Goal: Task Accomplishment & Management: Complete application form

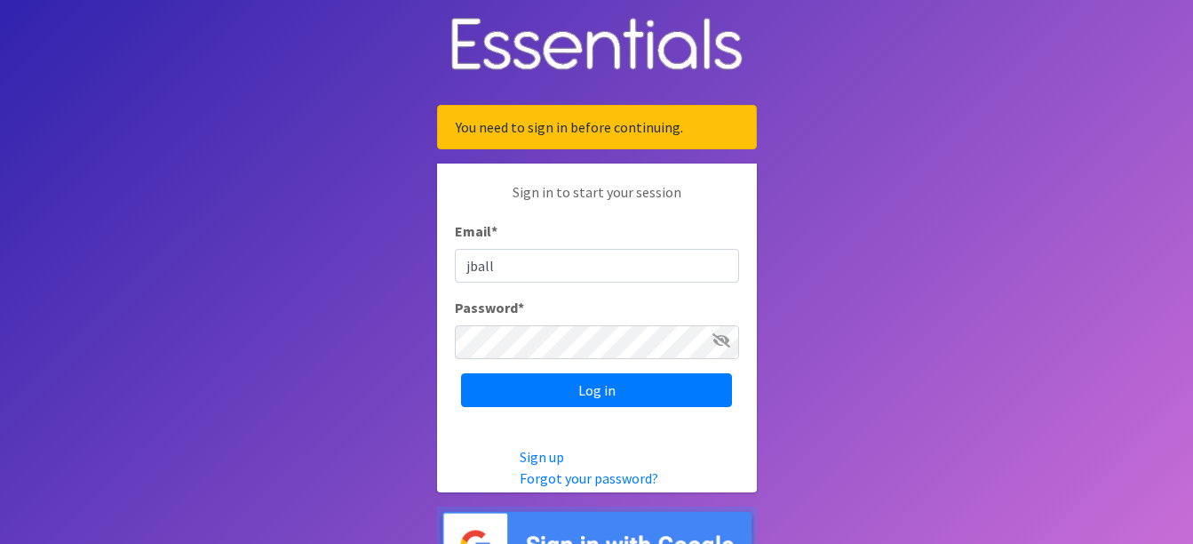
type input "[EMAIL_ADDRESS][DOMAIN_NAME]"
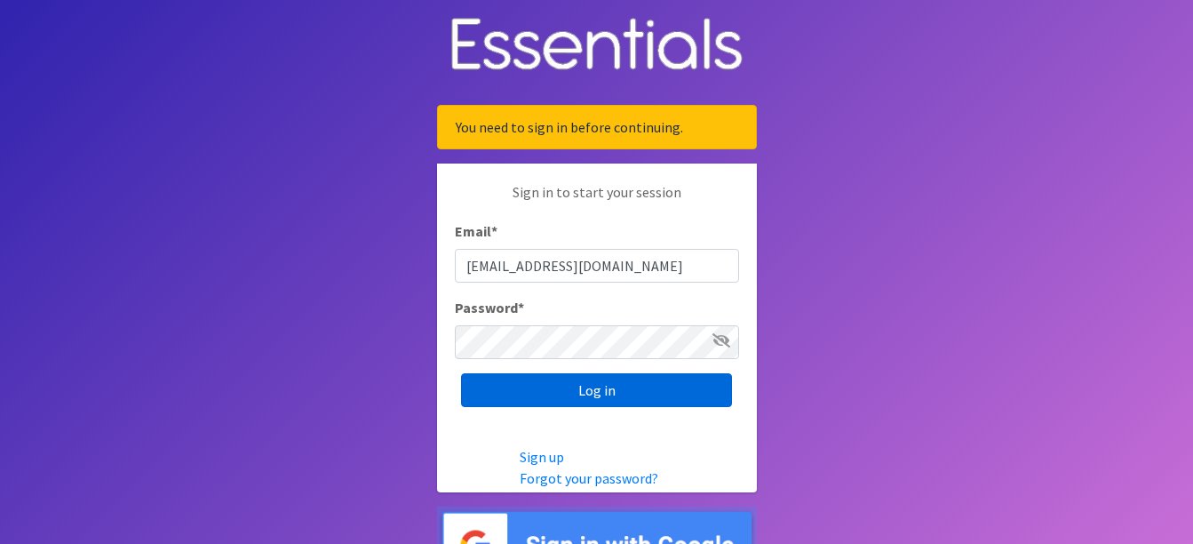
click at [596, 391] on input "Log in" at bounding box center [596, 390] width 271 height 34
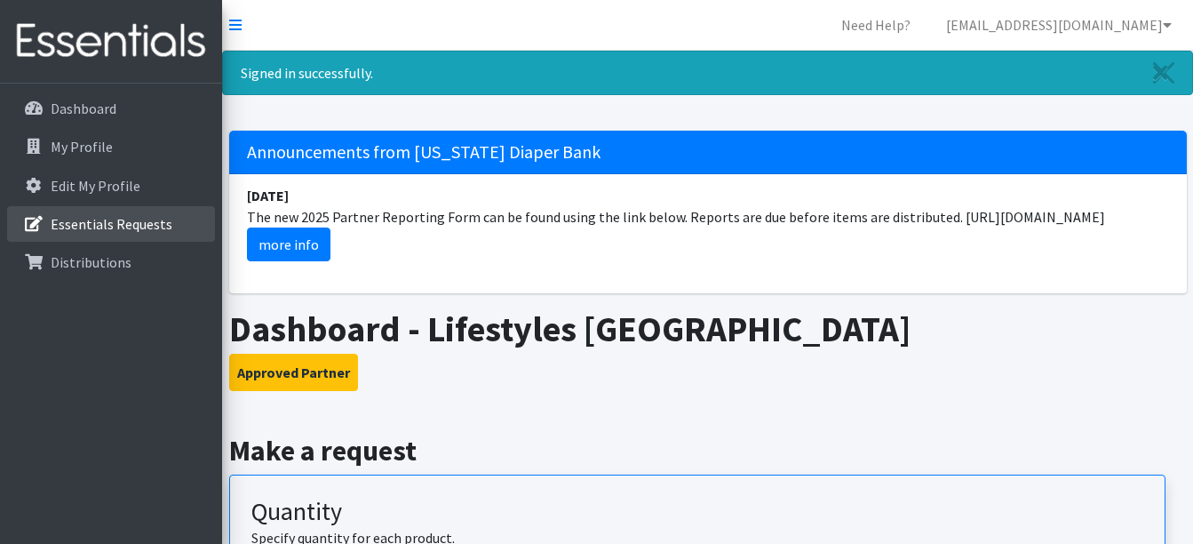
click at [101, 222] on p "Essentials Requests" at bounding box center [112, 224] width 122 height 18
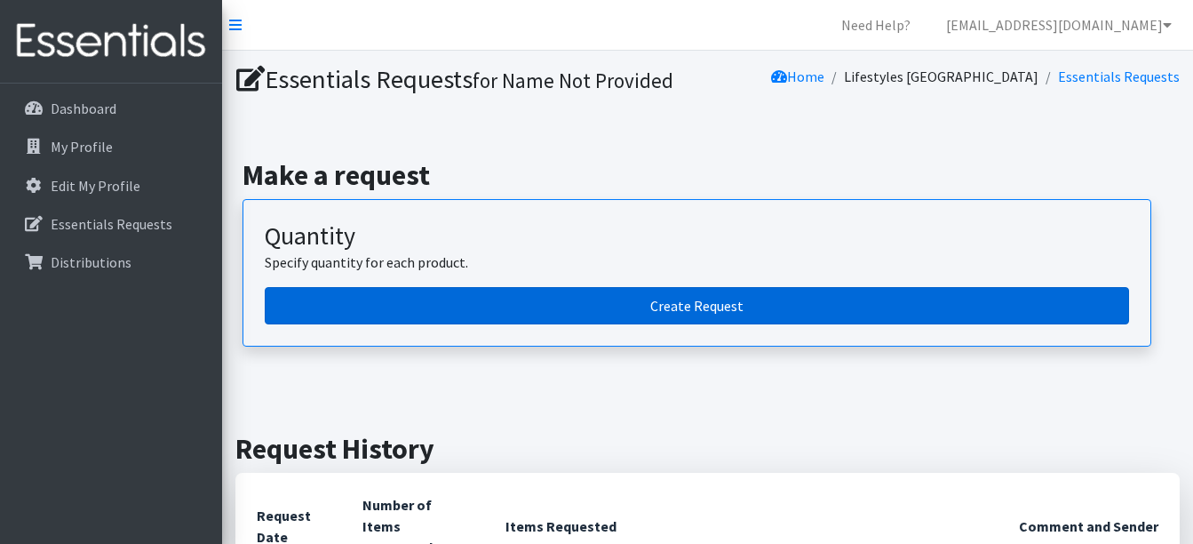
click at [658, 314] on link "Create Request" at bounding box center [697, 305] width 864 height 37
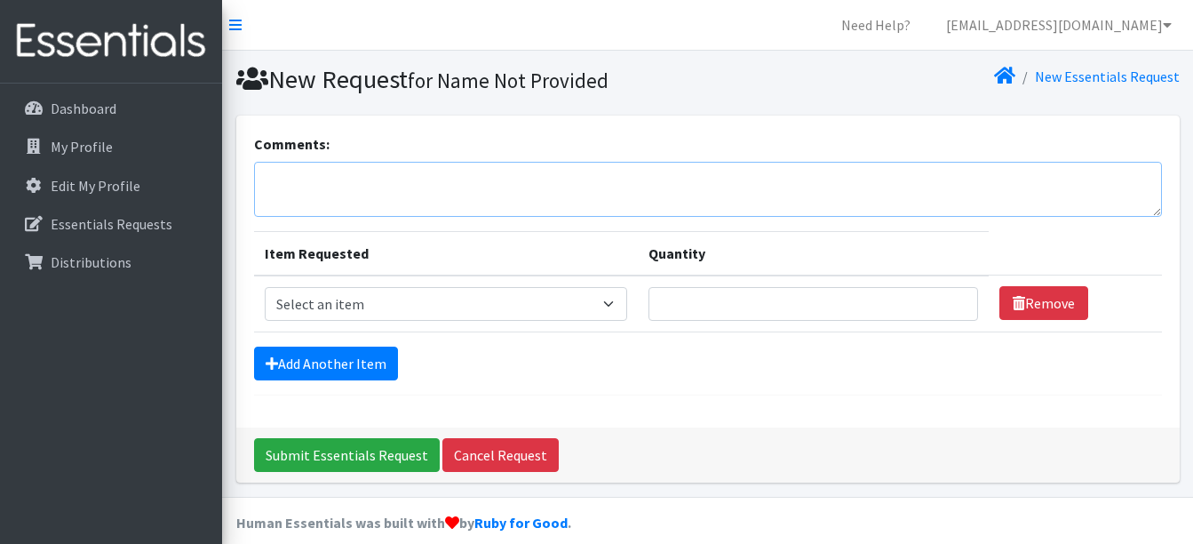
click at [290, 177] on textarea "Comments:" at bounding box center [708, 189] width 908 height 55
type textarea "Charles County Resource Day"
click at [607, 300] on select "Select an item Cloth Inserts (For Cloth Diapers) Kids (Newborn) Kids (Preemie) …" at bounding box center [446, 304] width 362 height 34
select select "5484"
click at [265, 287] on select "Select an item Cloth Inserts (For Cloth Diapers) Kids (Newborn) Kids (Preemie) …" at bounding box center [446, 304] width 362 height 34
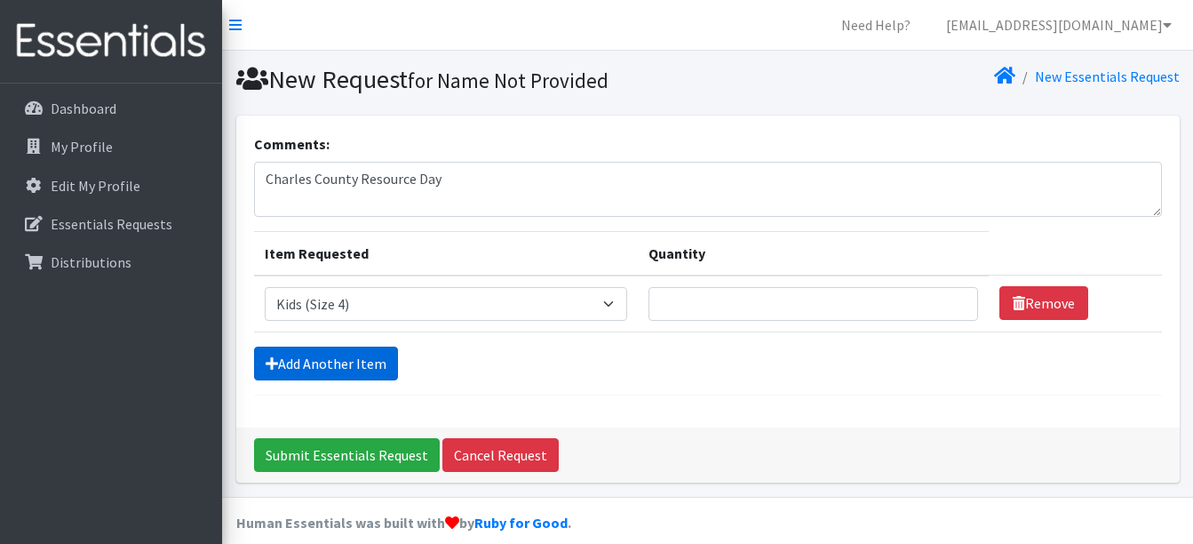
click at [330, 363] on link "Add Another Item" at bounding box center [326, 363] width 144 height 34
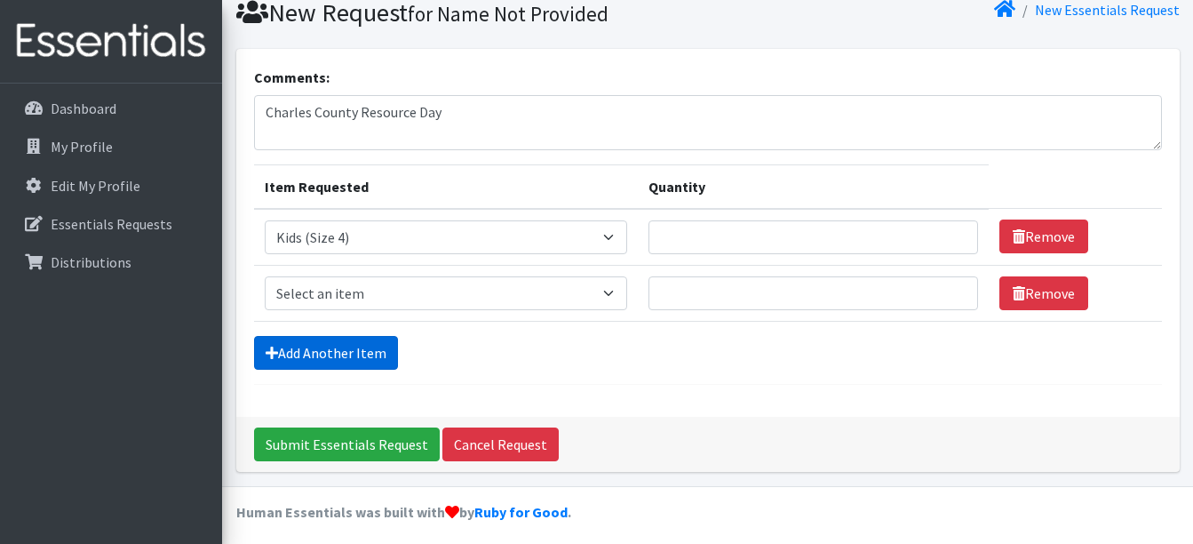
scroll to position [75, 0]
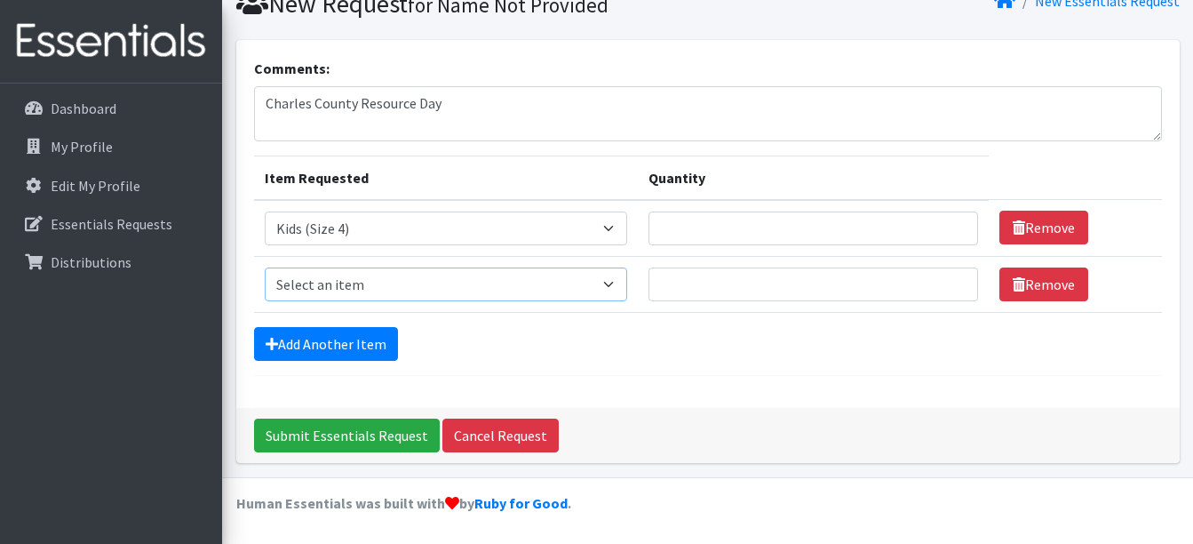
click at [619, 291] on select "Select an item Cloth Inserts (For Cloth Diapers) Kids (Newborn) Kids (Preemie) …" at bounding box center [446, 284] width 362 height 34
select select "5485"
click at [265, 267] on select "Select an item Cloth Inserts (For Cloth Diapers) Kids (Newborn) Kids (Preemie) …" at bounding box center [446, 284] width 362 height 34
click at [338, 335] on link "Add Another Item" at bounding box center [326, 344] width 144 height 34
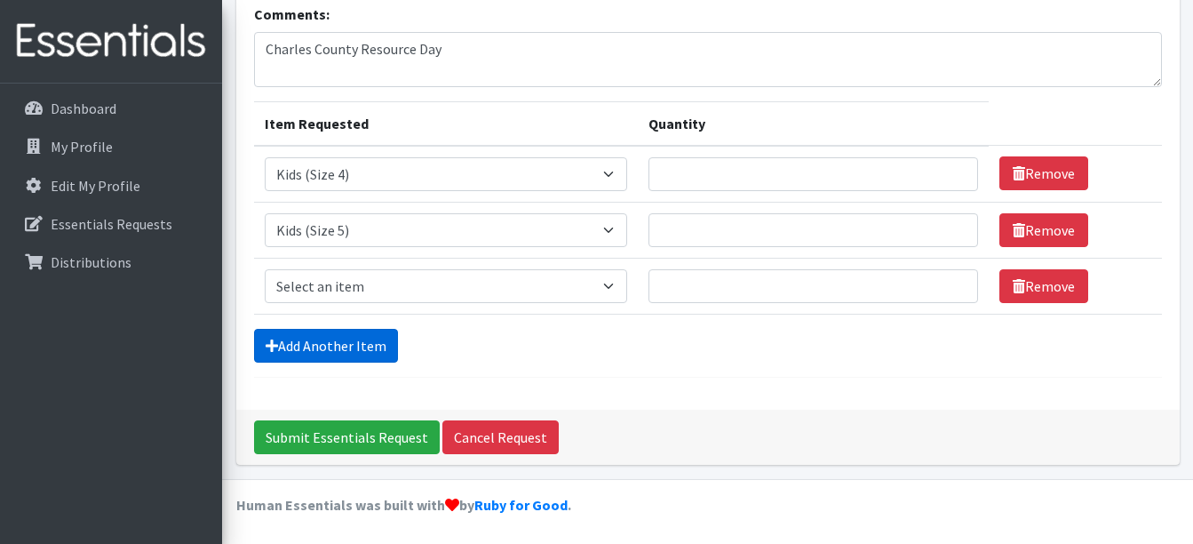
scroll to position [131, 0]
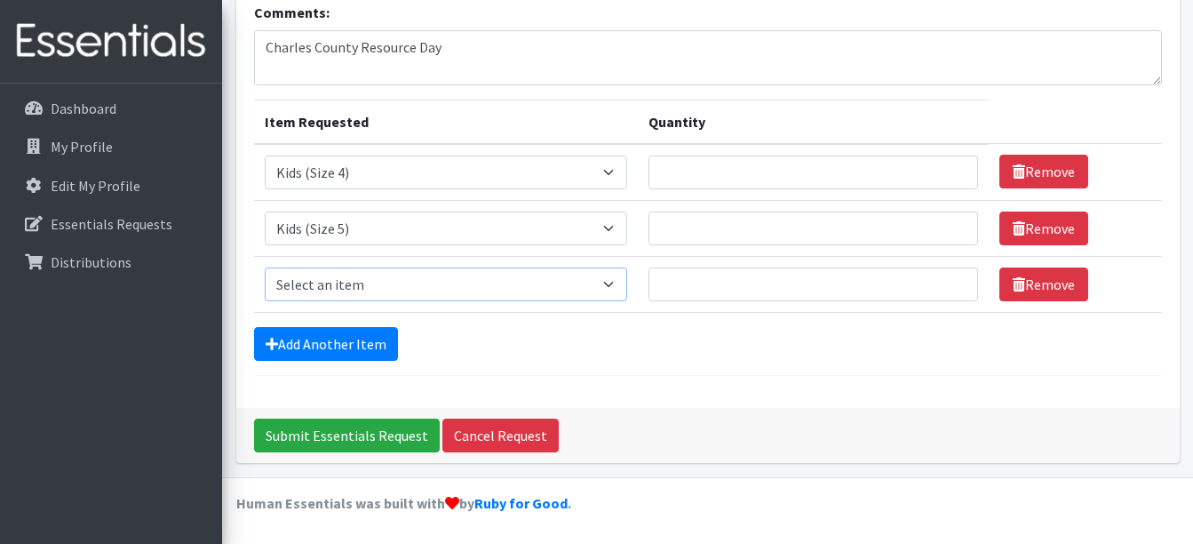
click at [620, 274] on select "Select an item Cloth Inserts (For Cloth Diapers) Kids (Newborn) Kids (Preemie) …" at bounding box center [446, 284] width 362 height 34
select select "5486"
click at [265, 267] on select "Select an item Cloth Inserts (For Cloth Diapers) Kids (Newborn) Kids (Preemie) …" at bounding box center [446, 284] width 362 height 34
click at [369, 346] on link "Add Another Item" at bounding box center [326, 344] width 144 height 34
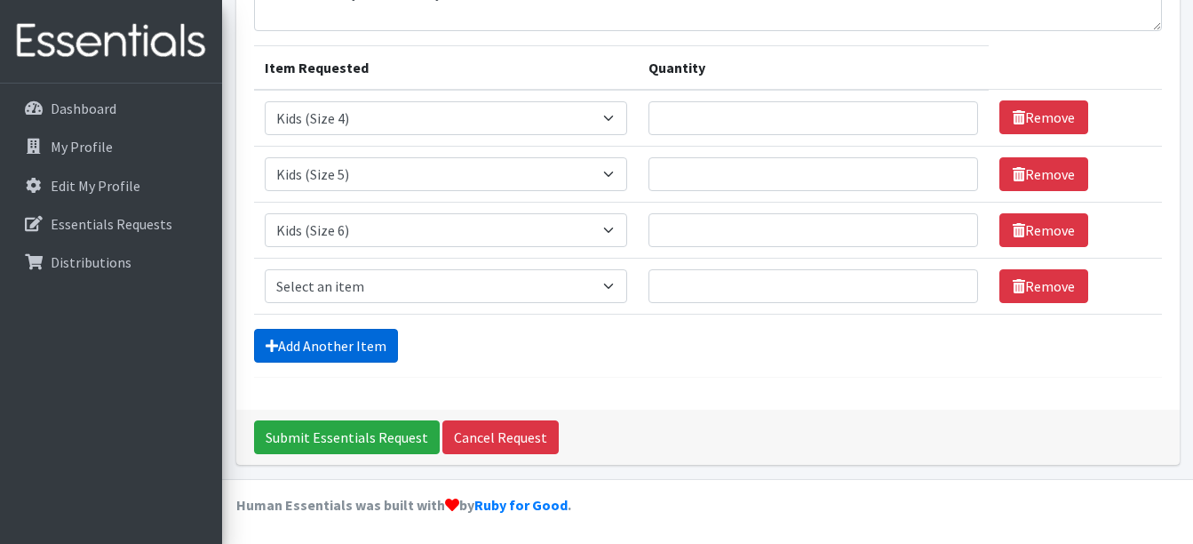
scroll to position [187, 0]
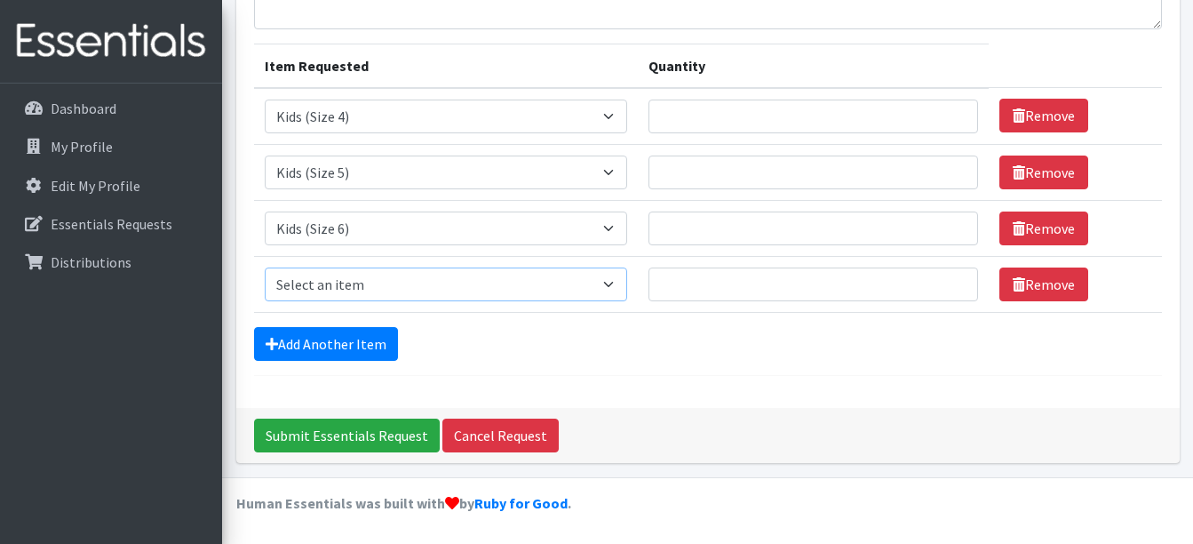
click at [512, 291] on select "Select an item Cloth Inserts (For Cloth Diapers) Kids (Newborn) Kids (Preemie) …" at bounding box center [446, 284] width 362 height 34
select select "5488"
click at [265, 267] on select "Select an item Cloth Inserts (For Cloth Diapers) Kids (Newborn) Kids (Preemie) …" at bounding box center [446, 284] width 362 height 34
click at [369, 338] on link "Add Another Item" at bounding box center [326, 344] width 144 height 34
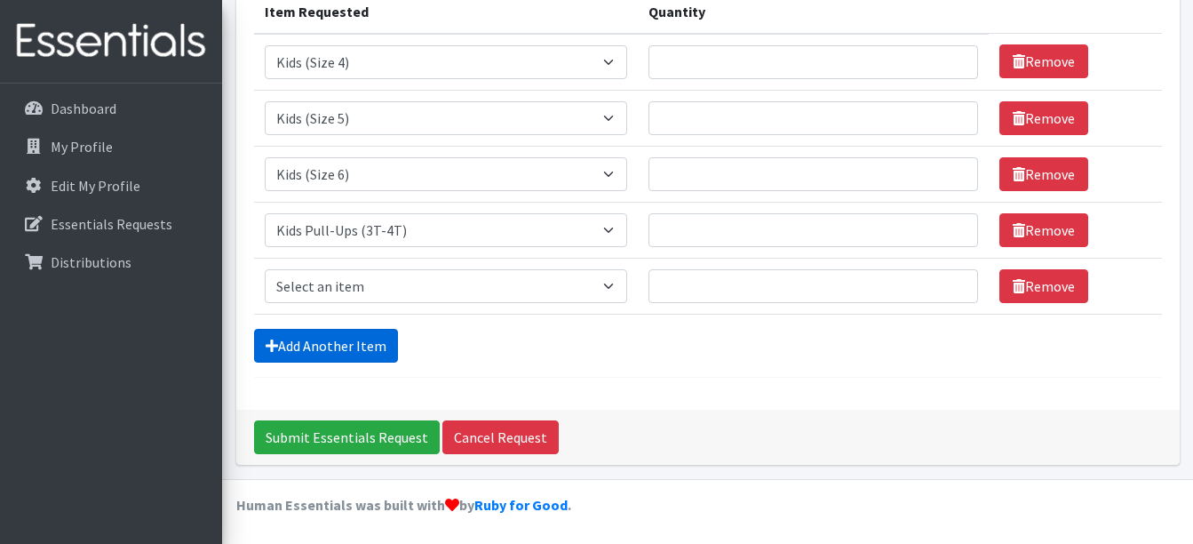
scroll to position [243, 0]
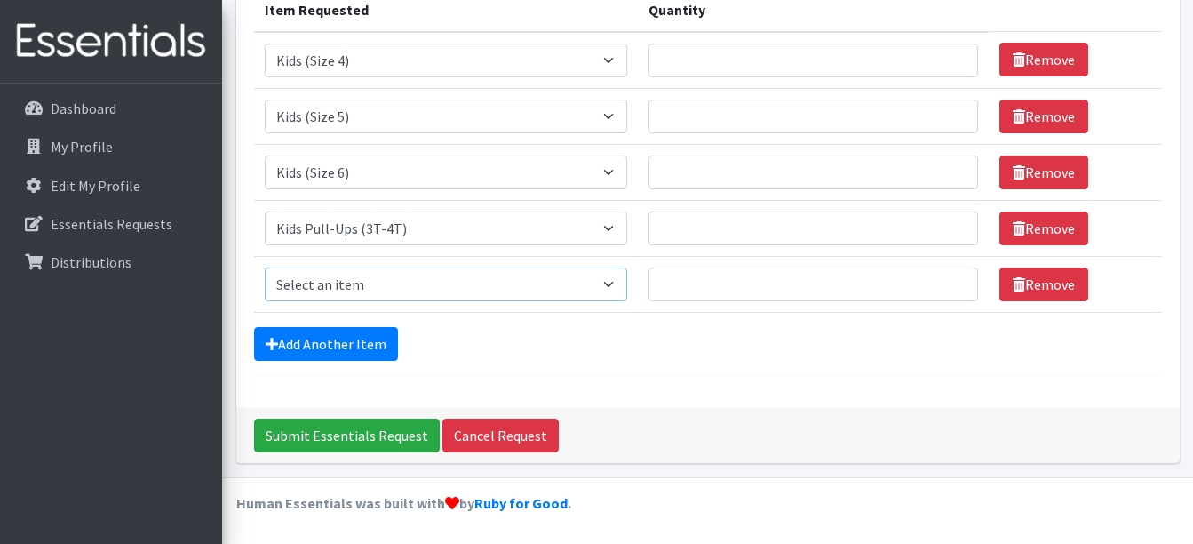
click at [590, 290] on select "Select an item Cloth Inserts (For Cloth Diapers) Kids (Newborn) Kids (Preemie) …" at bounding box center [446, 284] width 362 height 34
select select "5489"
click at [265, 267] on select "Select an item Cloth Inserts (For Cloth Diapers) Kids (Newborn) Kids (Preemie) …" at bounding box center [446, 284] width 362 height 34
click at [360, 346] on link "Add Another Item" at bounding box center [326, 344] width 144 height 34
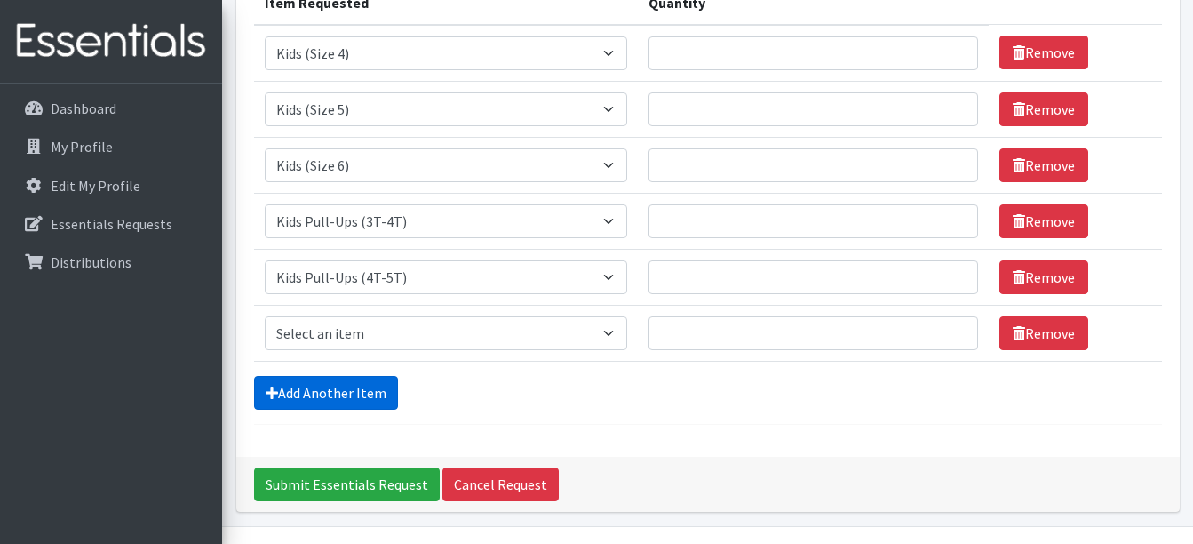
scroll to position [299, 0]
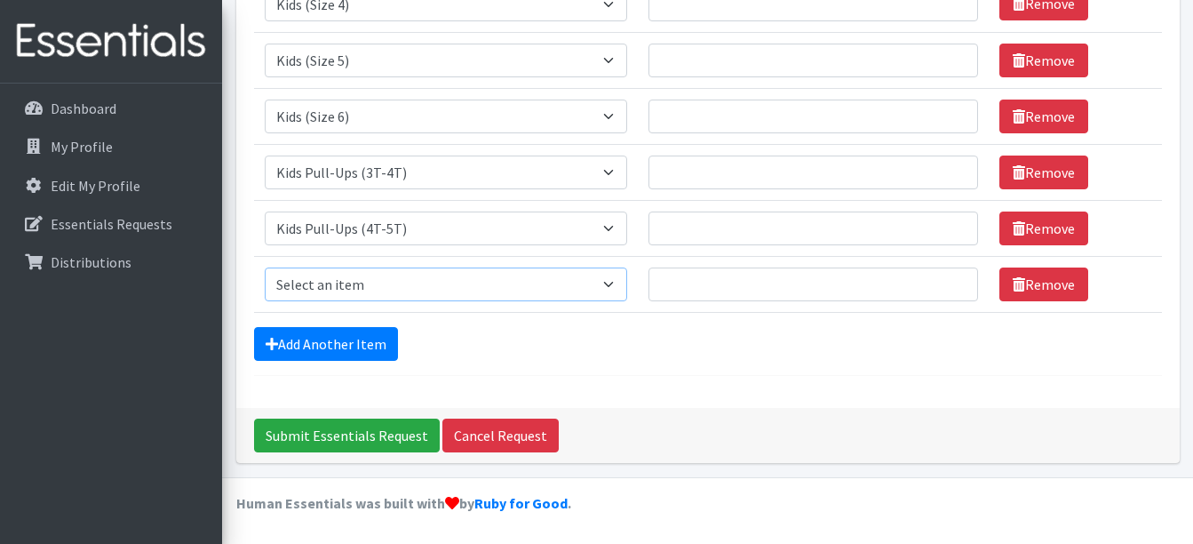
click at [500, 296] on select "Select an item Cloth Inserts (For Cloth Diapers) Kids (Newborn) Kids (Preemie) …" at bounding box center [446, 284] width 362 height 34
select select "5491"
click at [265, 267] on select "Select an item Cloth Inserts (For Cloth Diapers) Kids (Newborn) Kids (Preemie) …" at bounding box center [446, 284] width 362 height 34
click at [688, 283] on input "Quantity" at bounding box center [813, 284] width 330 height 34
type input "4000"
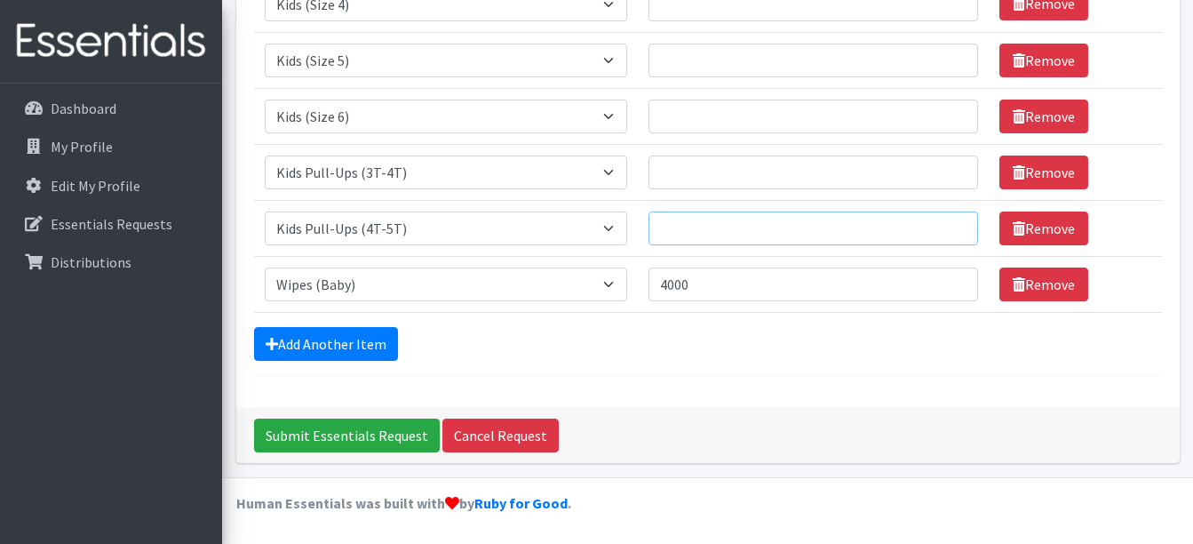
click at [696, 214] on input "Quantity" at bounding box center [813, 228] width 330 height 34
type input "300"
click at [674, 176] on input "Quantity" at bounding box center [813, 172] width 330 height 34
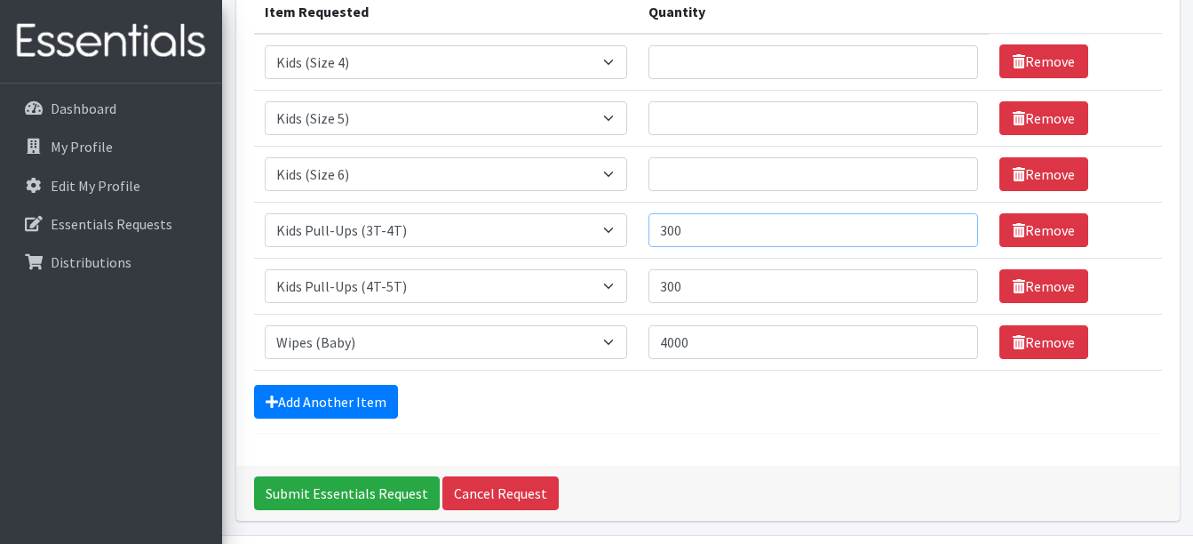
scroll to position [211, 0]
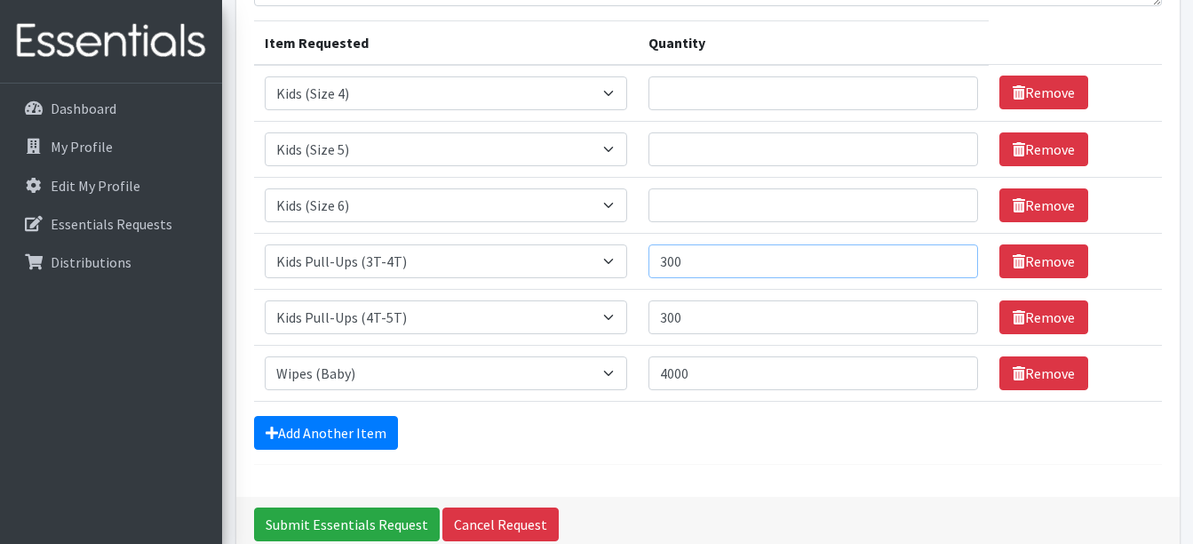
type input "300"
click at [667, 216] on input "Quantity" at bounding box center [813, 205] width 330 height 34
type input "1000"
click at [693, 155] on input "Quantity" at bounding box center [813, 149] width 330 height 34
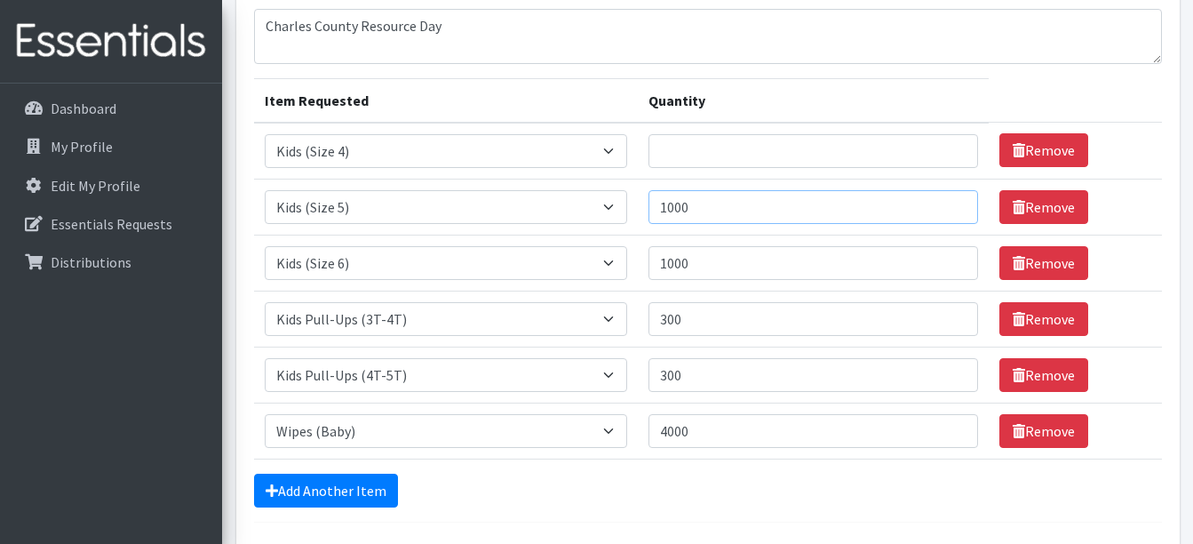
scroll to position [122, 0]
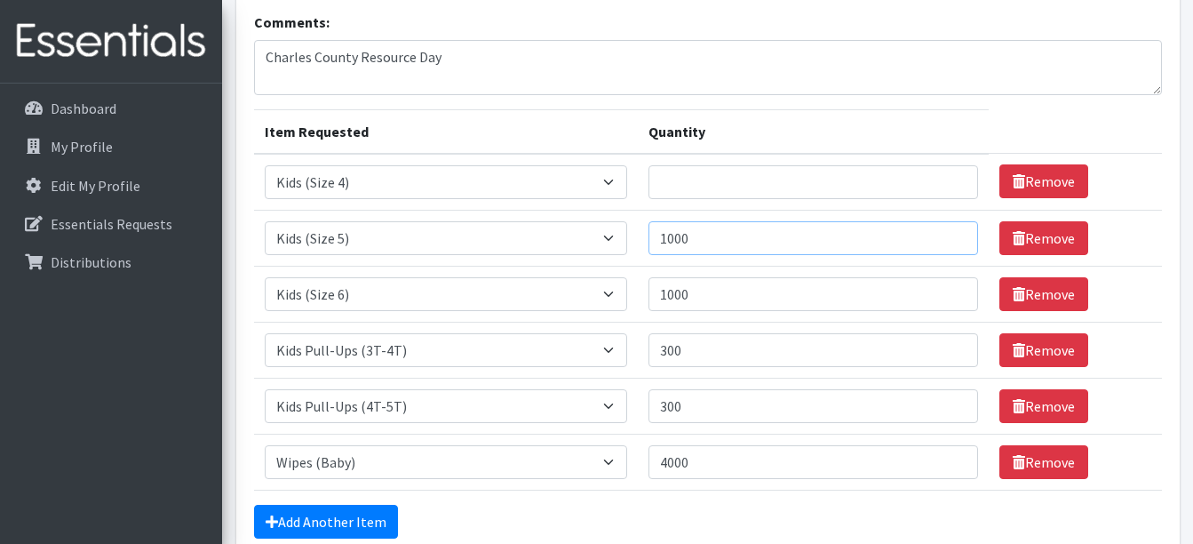
type input "1000"
click at [664, 186] on input "Quantity" at bounding box center [813, 182] width 330 height 34
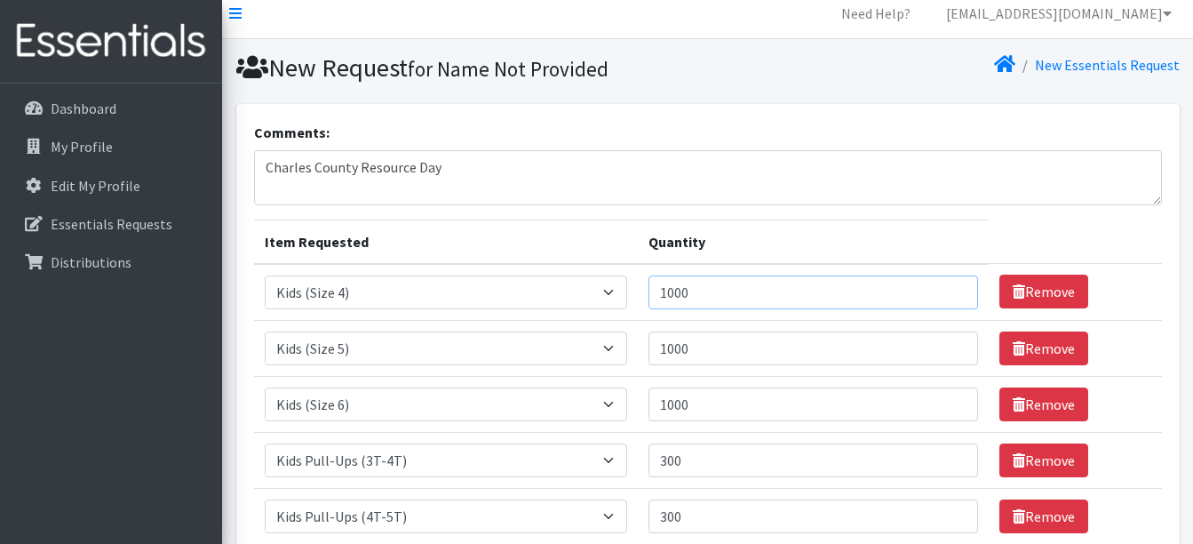
scroll to position [0, 0]
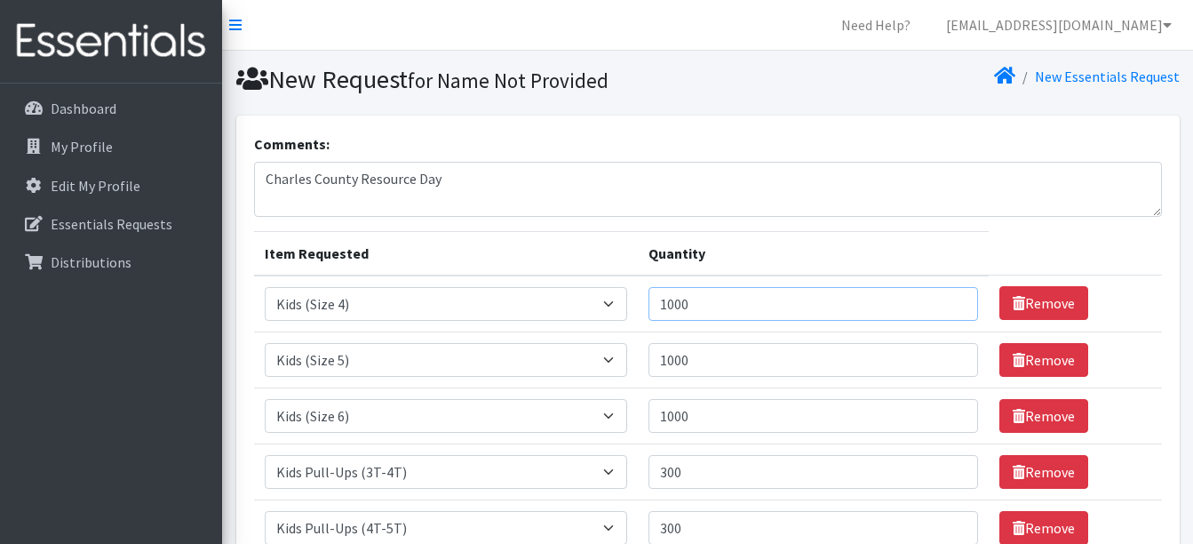
type input "1000"
click at [465, 179] on textarea "Charles County Resource Day" at bounding box center [708, 189] width 908 height 55
click at [436, 173] on textarea "Charles County Resource Day. If you have Size 7 can we get a mixture of 6/7." at bounding box center [708, 189] width 908 height 55
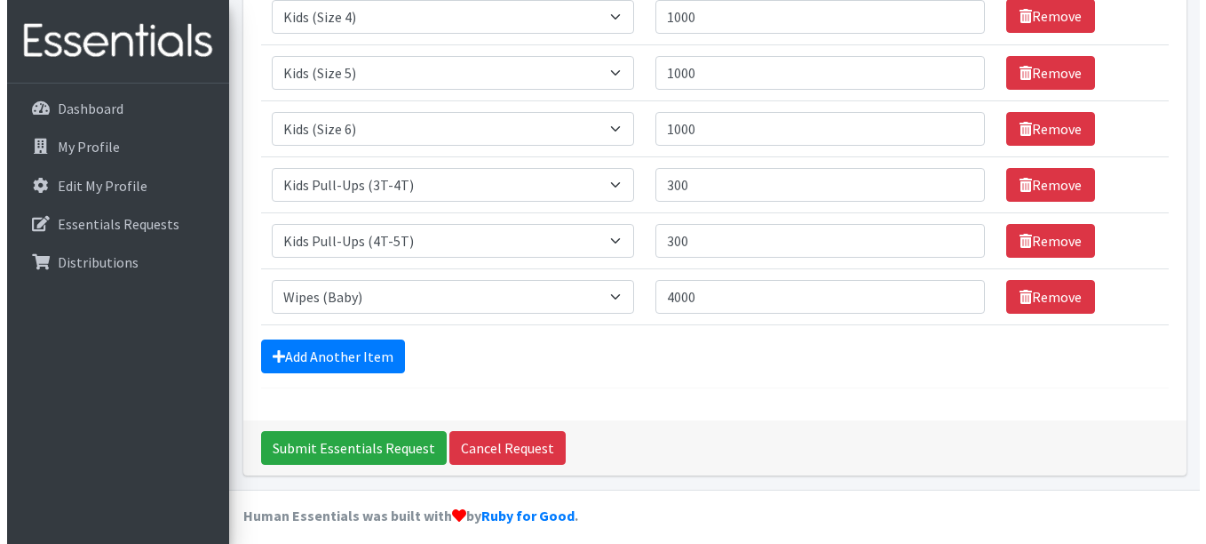
scroll to position [299, 0]
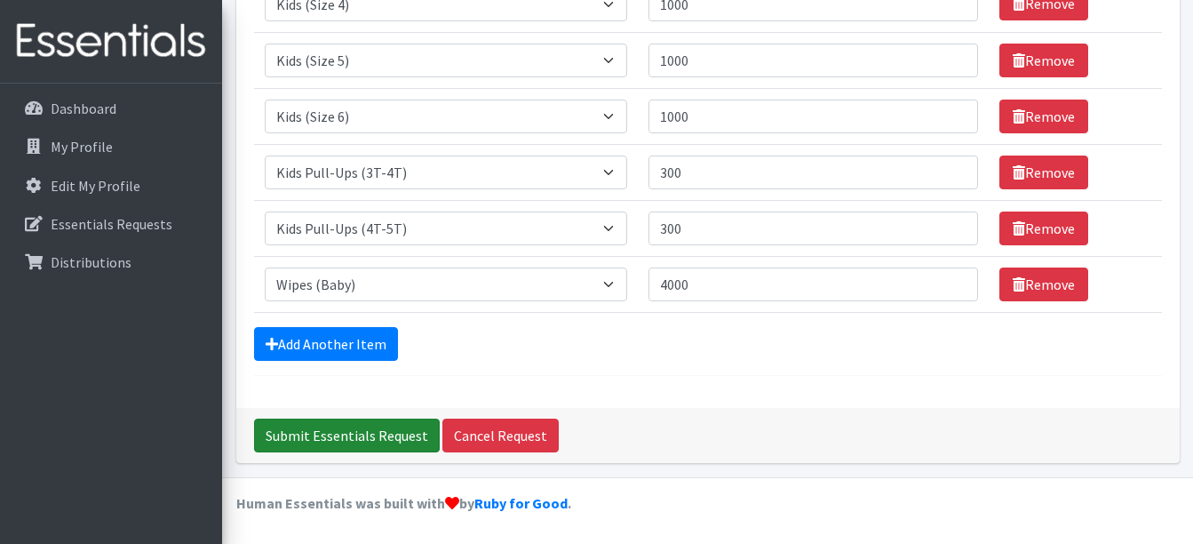
type textarea "Charles County Resource Day [DATE]. If you have Size 7 can we get a mixture of …"
click at [380, 437] on input "Submit Essentials Request" at bounding box center [347, 435] width 186 height 34
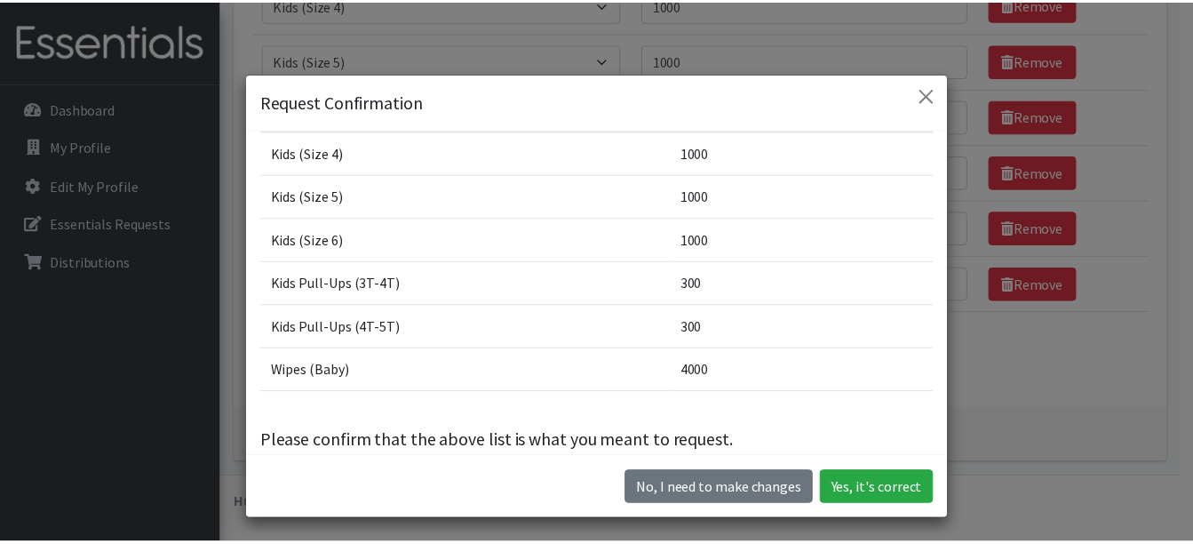
scroll to position [89, 0]
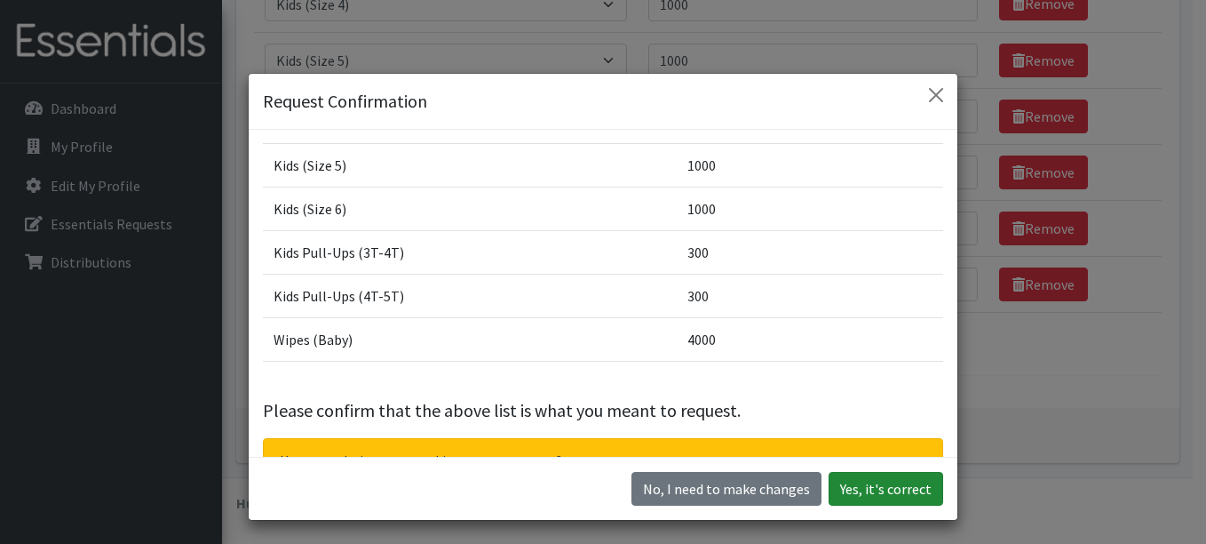
click at [876, 496] on button "Yes, it's correct" at bounding box center [886, 489] width 115 height 34
